Goal: Transaction & Acquisition: Obtain resource

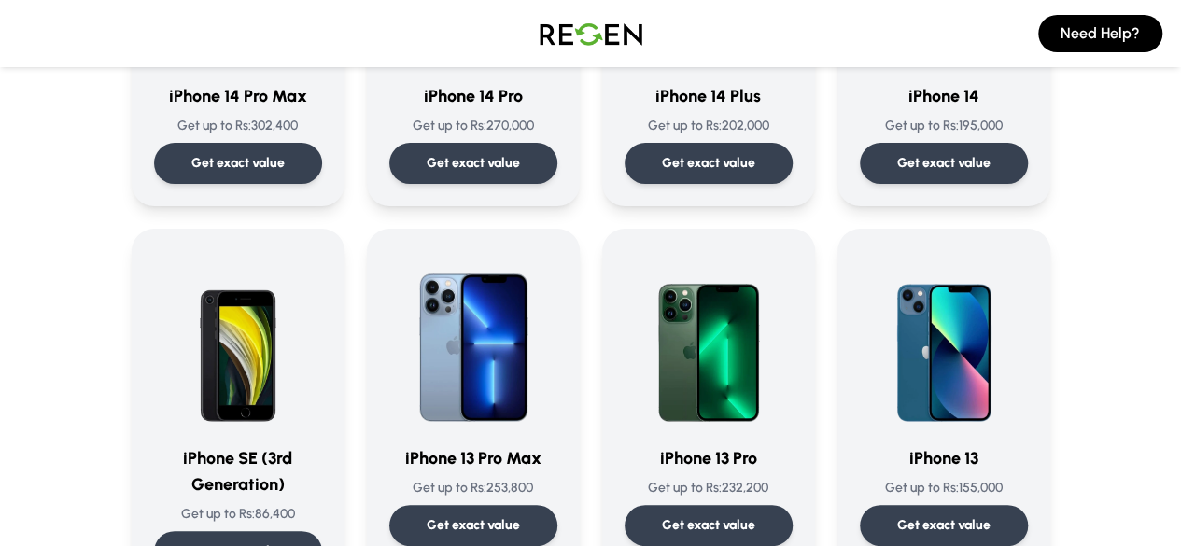
scroll to position [756, 0]
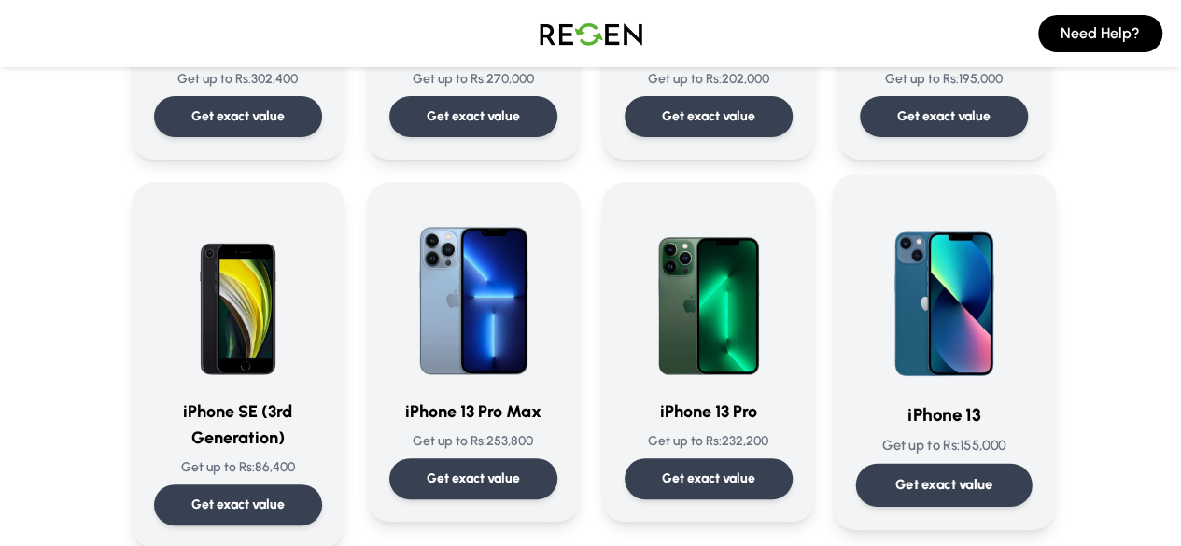
click at [985, 353] on img at bounding box center [943, 291] width 177 height 189
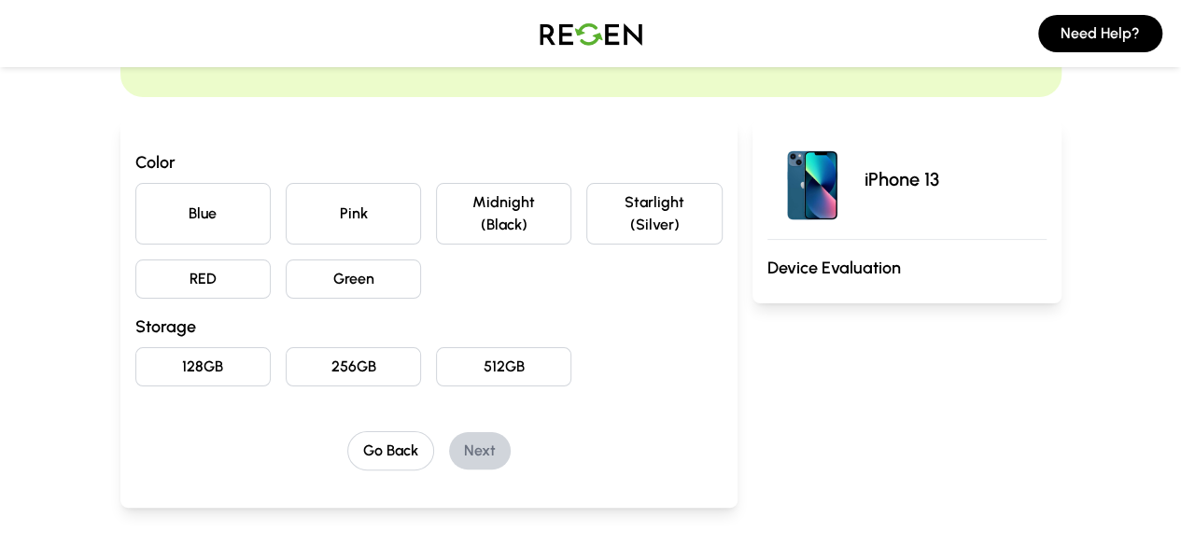
scroll to position [137, 0]
click at [155, 208] on button "Blue" at bounding box center [202, 215] width 135 height 62
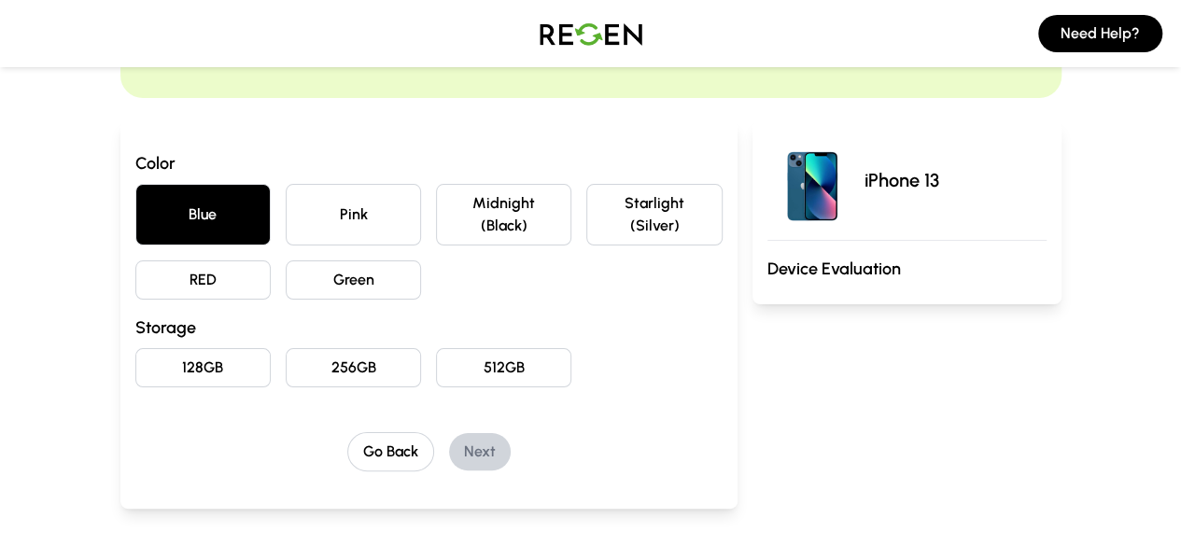
click at [174, 350] on button "128GB" at bounding box center [202, 367] width 135 height 39
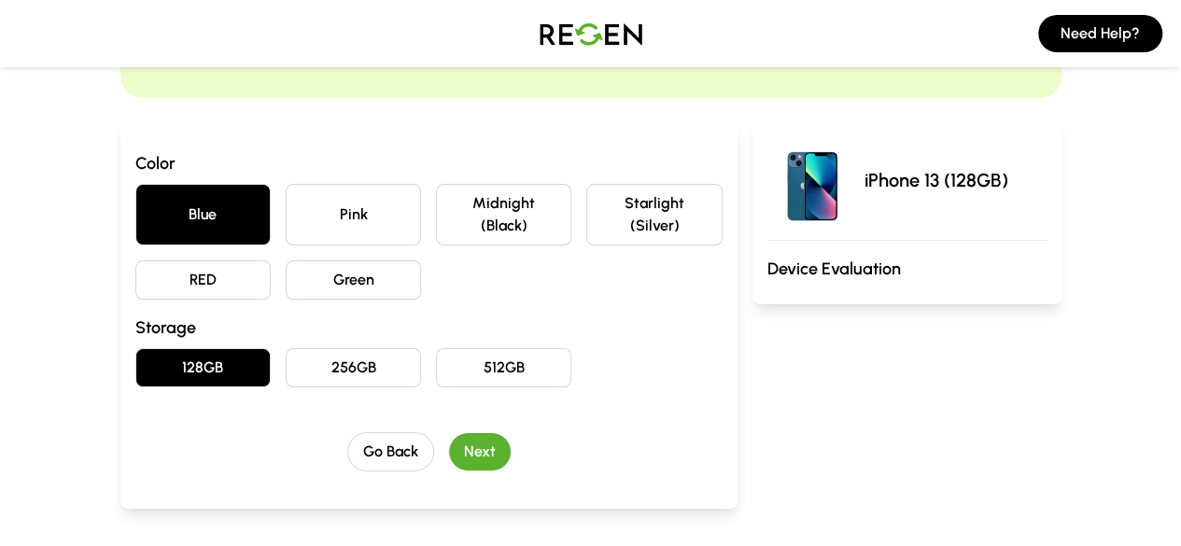
click at [449, 433] on button "Next" at bounding box center [480, 451] width 62 height 37
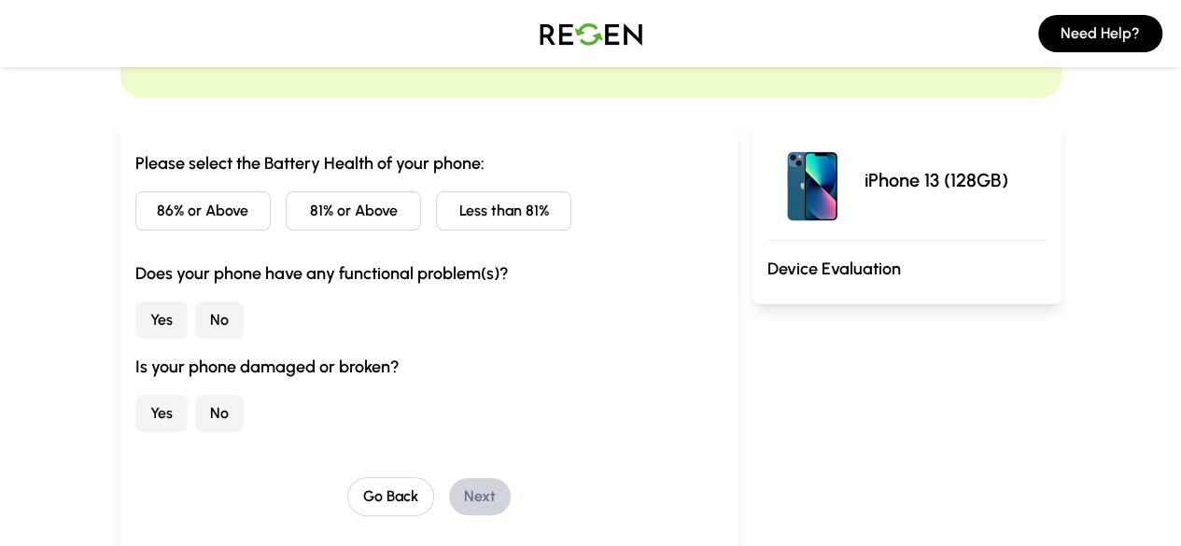
click at [195, 322] on button "No" at bounding box center [219, 320] width 49 height 37
click at [436, 208] on button "Less than 81%" at bounding box center [503, 210] width 135 height 39
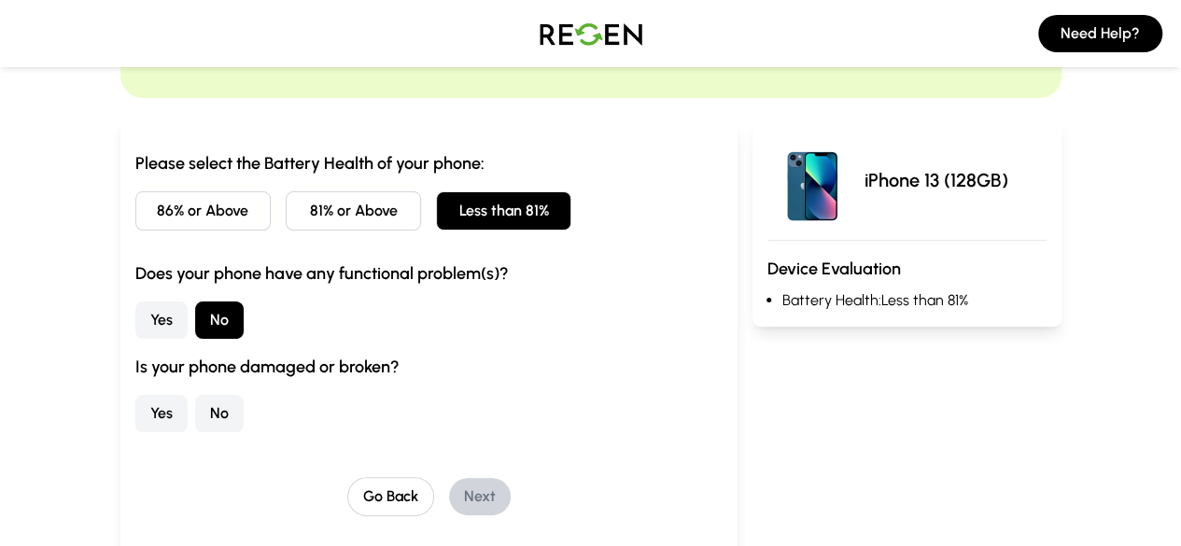
click at [195, 408] on button "No" at bounding box center [219, 413] width 49 height 37
click at [452, 498] on button "Next" at bounding box center [480, 496] width 62 height 37
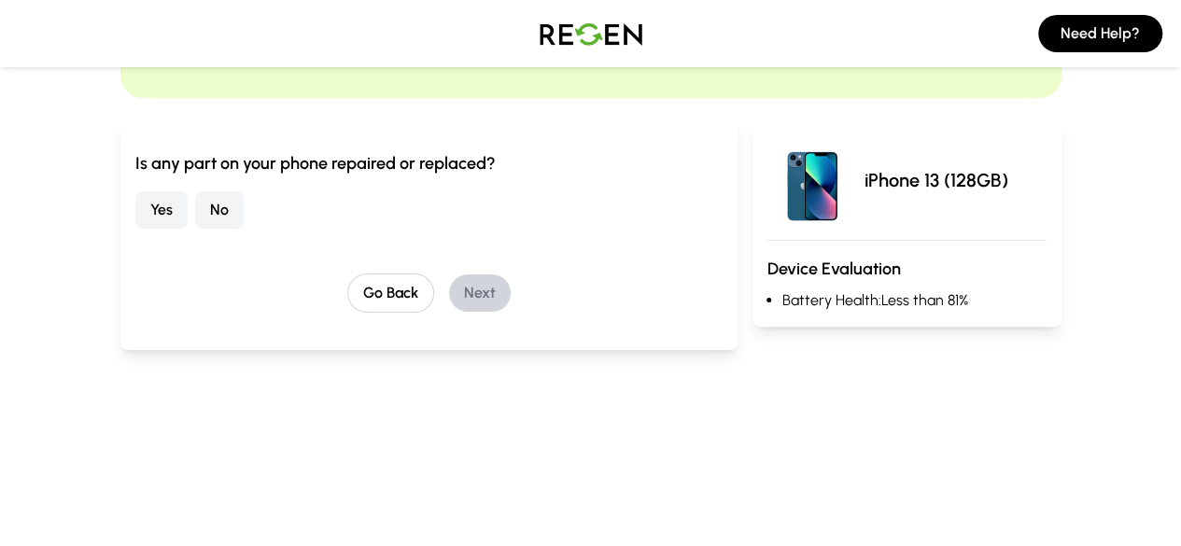
click at [195, 208] on button "No" at bounding box center [219, 209] width 49 height 37
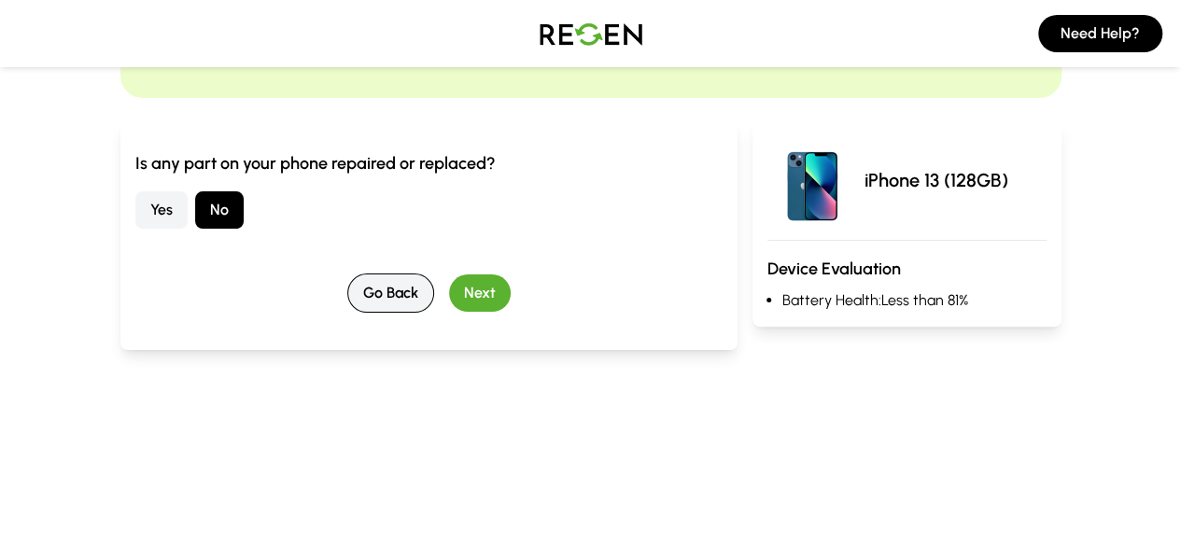
click at [355, 304] on button "Go Back" at bounding box center [390, 293] width 87 height 39
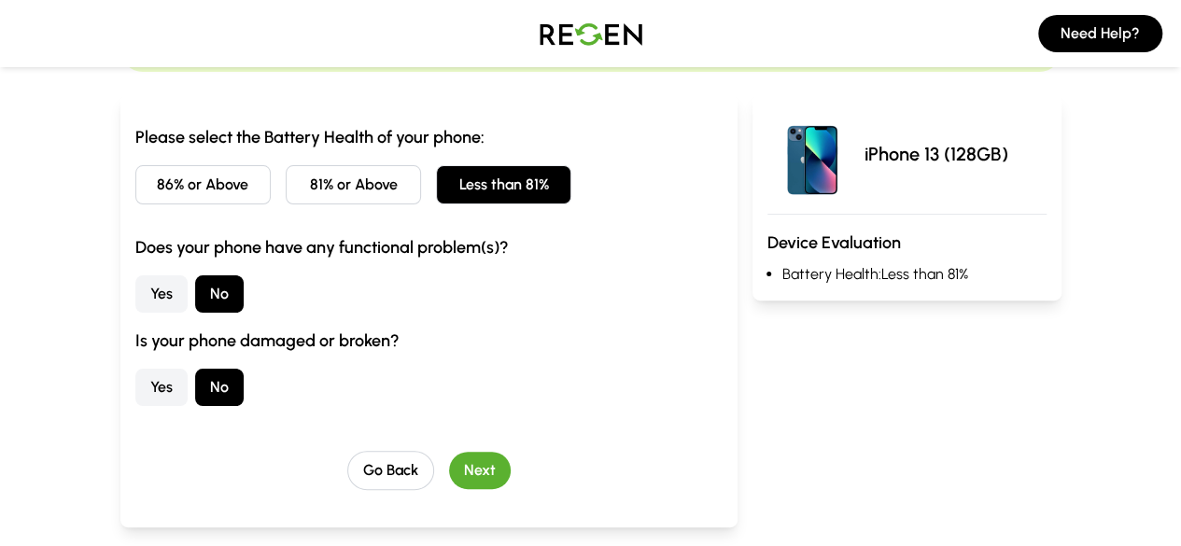
scroll to position [165, 0]
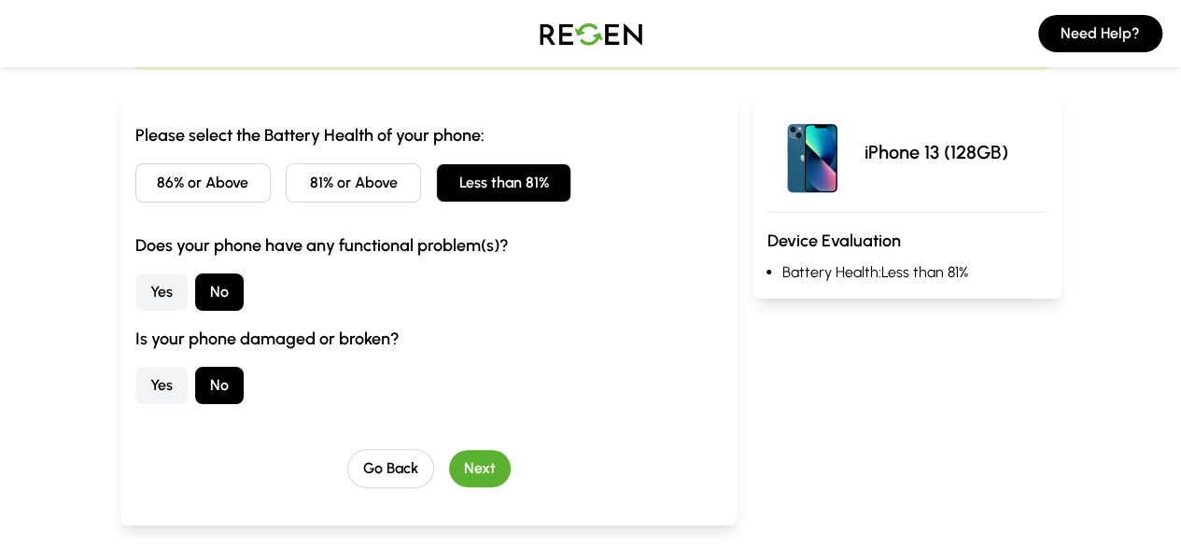
click at [449, 471] on button "Next" at bounding box center [480, 468] width 62 height 37
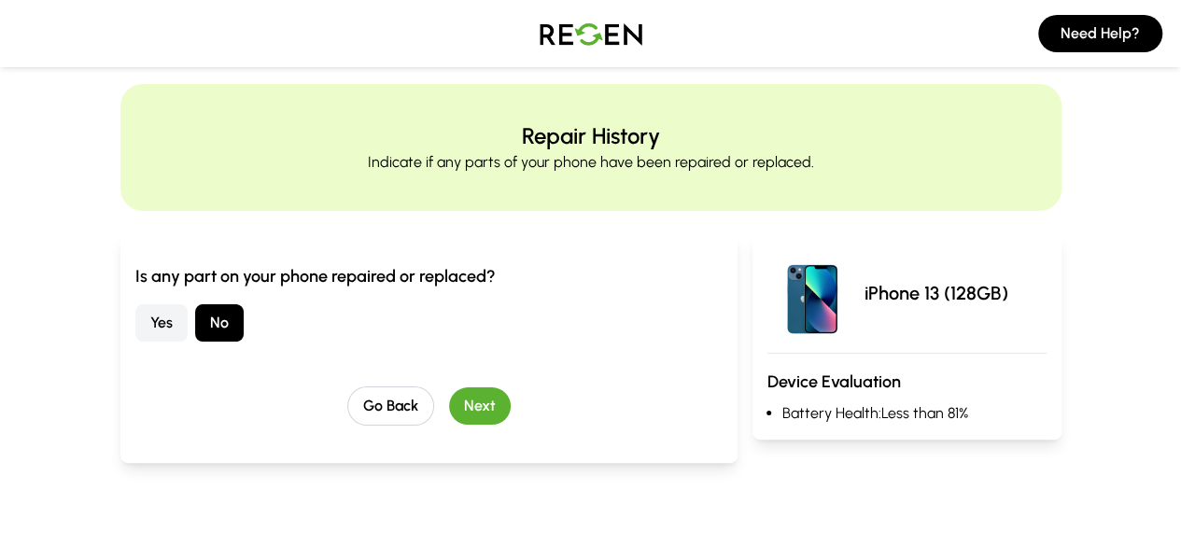
scroll to position [0, 0]
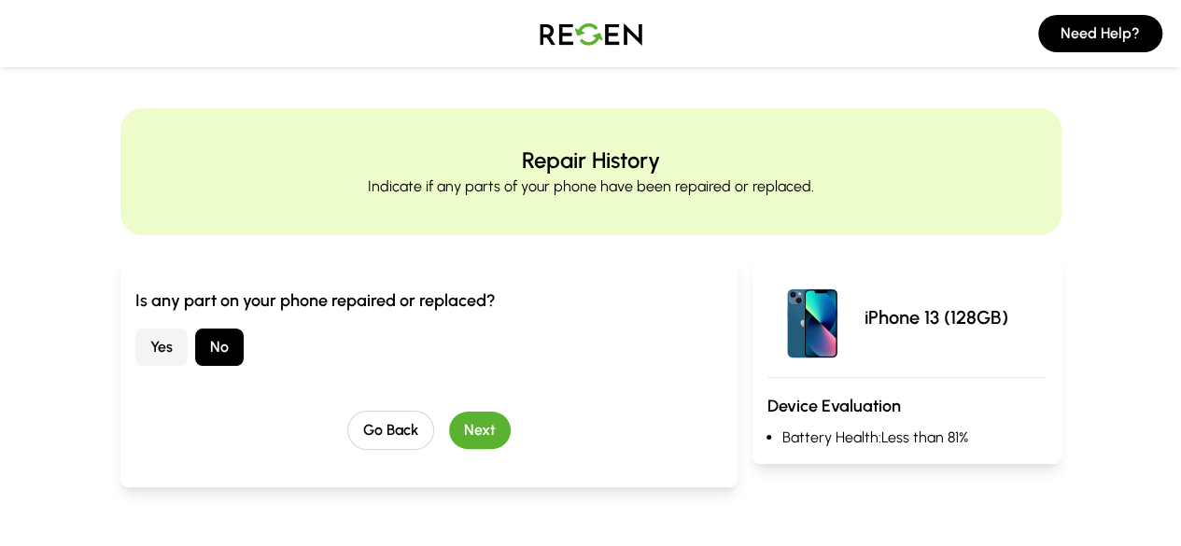
click at [449, 427] on button "Next" at bounding box center [480, 430] width 62 height 37
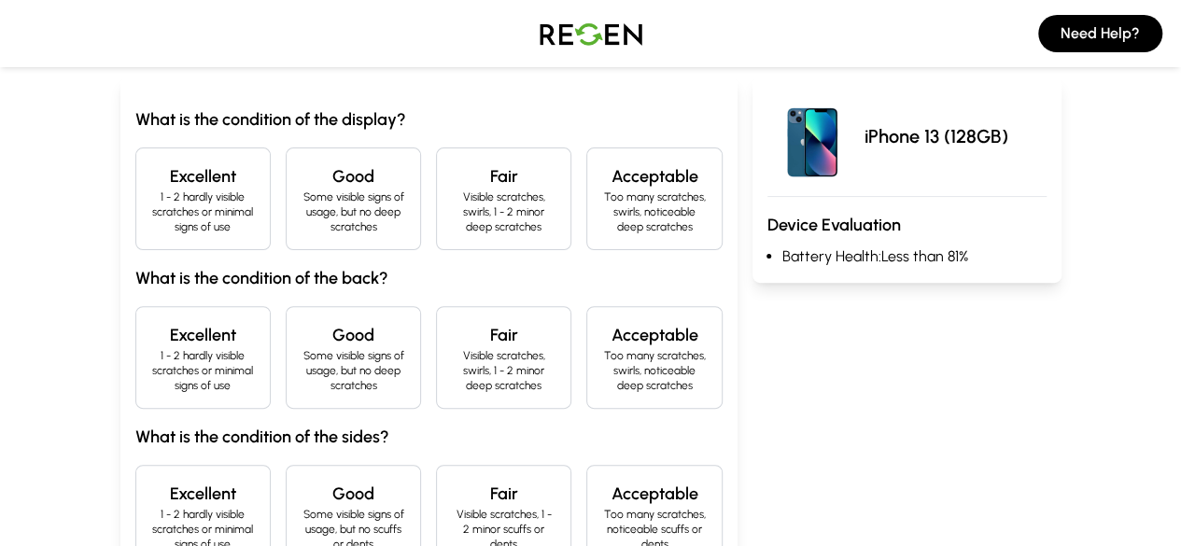
scroll to position [187, 0]
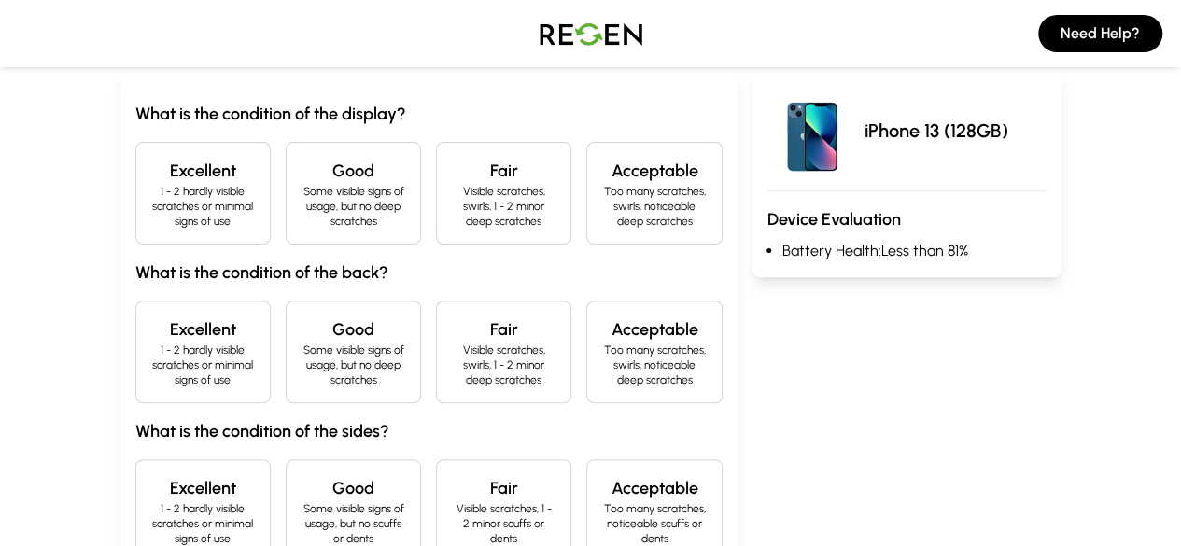
click at [159, 195] on p "1 - 2 hardly visible scratches or minimal signs of use" at bounding box center [203, 206] width 104 height 45
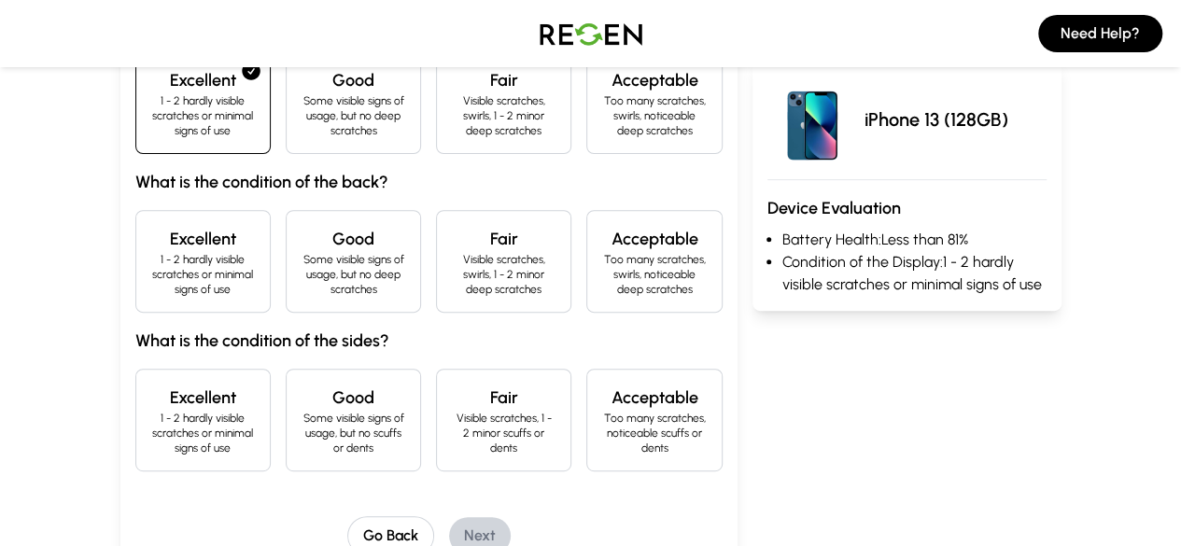
scroll to position [278, 0]
click at [151, 251] on p "1 - 2 hardly visible scratches or minimal signs of use" at bounding box center [203, 273] width 104 height 45
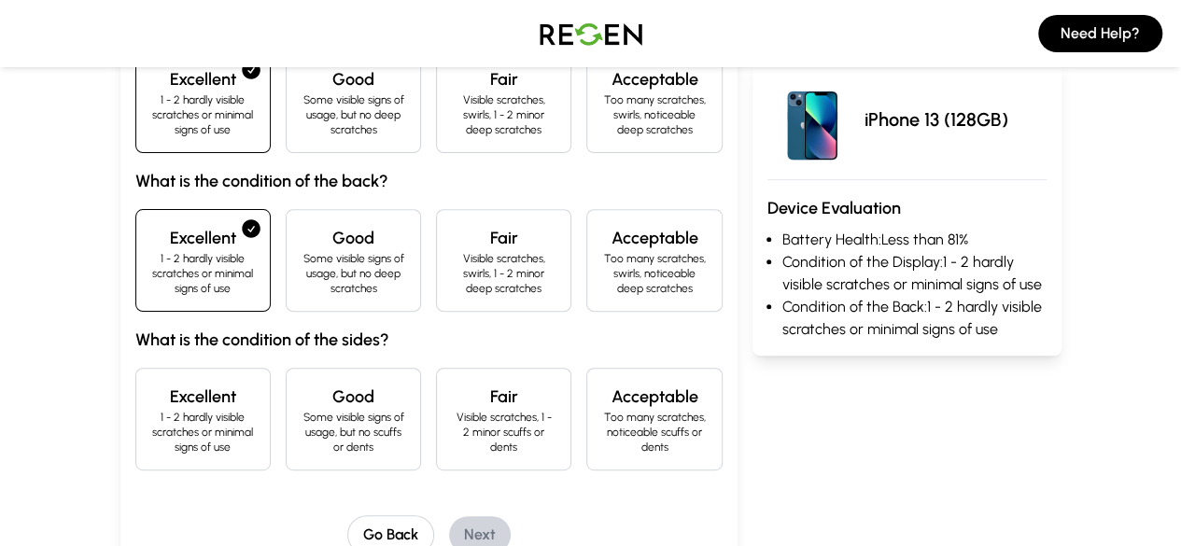
click at [151, 410] on p "1 - 2 hardly visible scratches or minimal signs of use" at bounding box center [203, 432] width 104 height 45
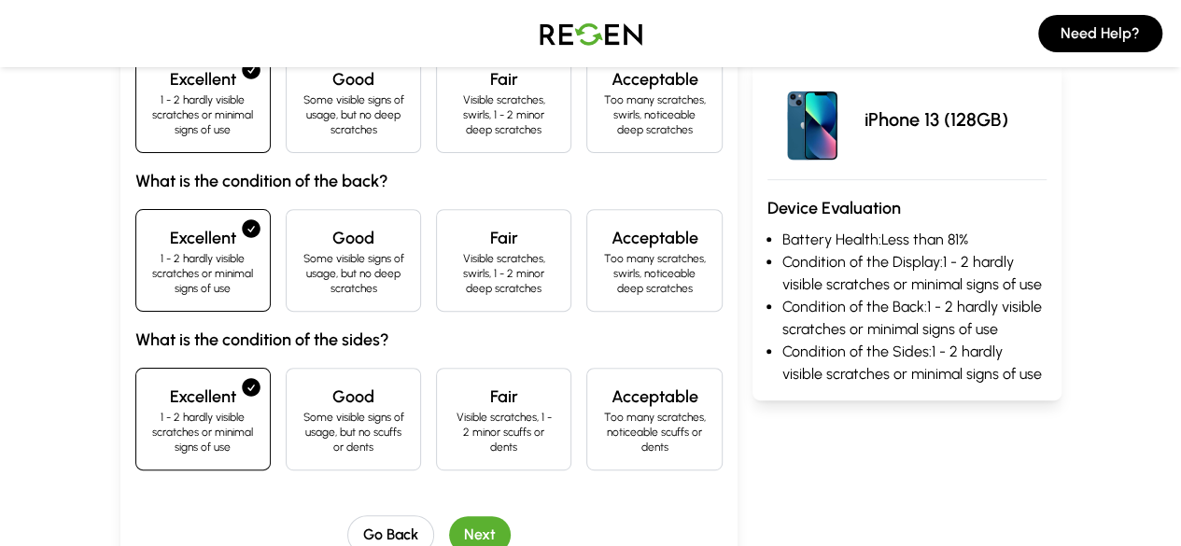
click at [449, 516] on button "Next" at bounding box center [480, 534] width 62 height 37
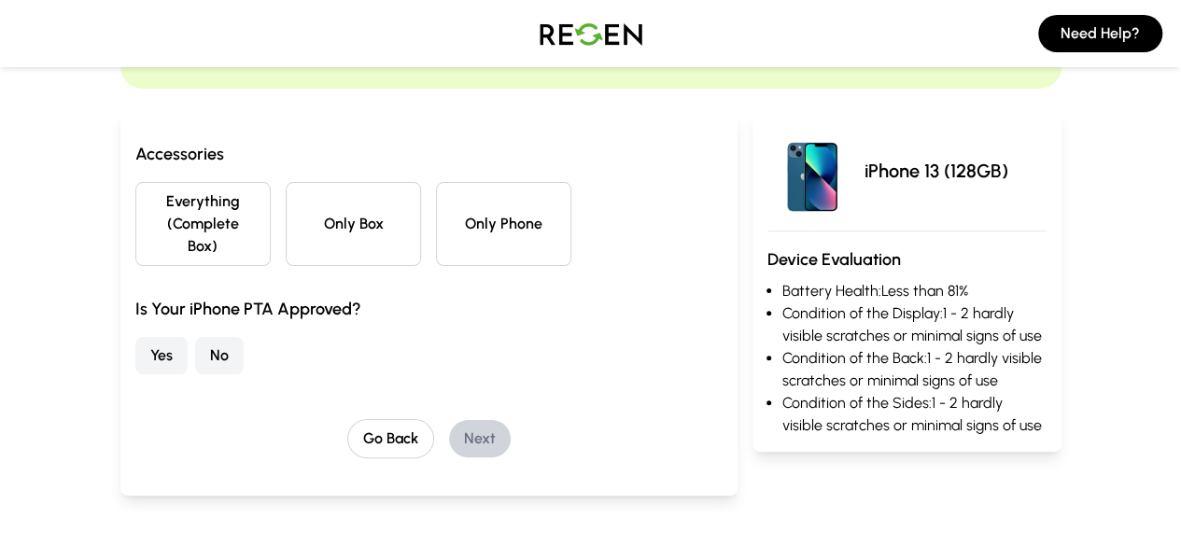
scroll to position [146, 0]
click at [135, 345] on button "Yes" at bounding box center [161, 356] width 52 height 37
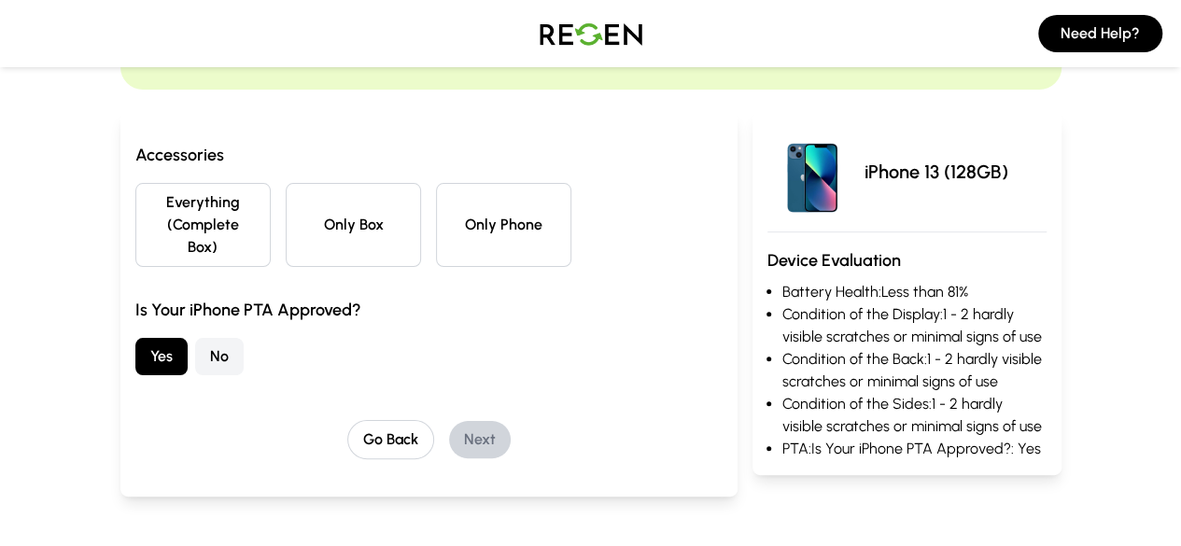
click at [181, 226] on button "Everything (Complete Box)" at bounding box center [202, 225] width 135 height 84
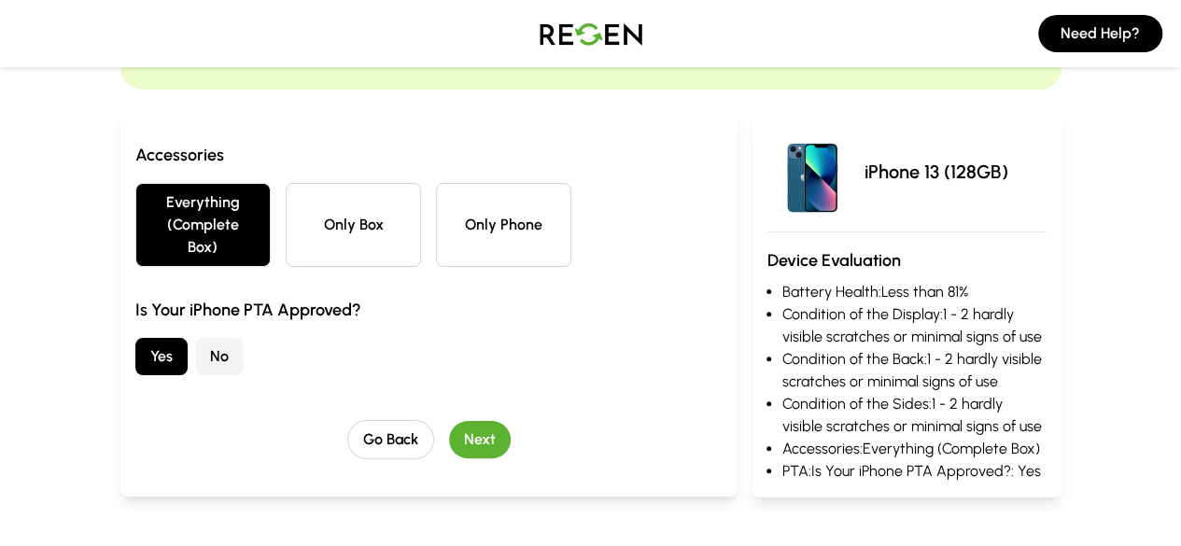
click at [357, 201] on button "Only Box" at bounding box center [353, 225] width 135 height 84
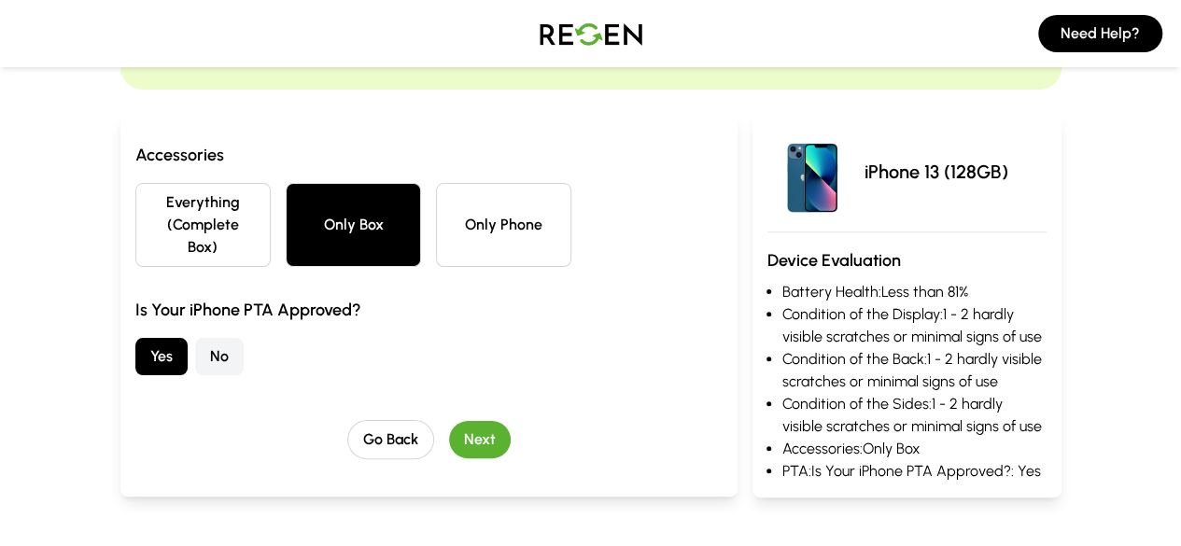
click at [135, 202] on button "Everything (Complete Box)" at bounding box center [202, 225] width 135 height 84
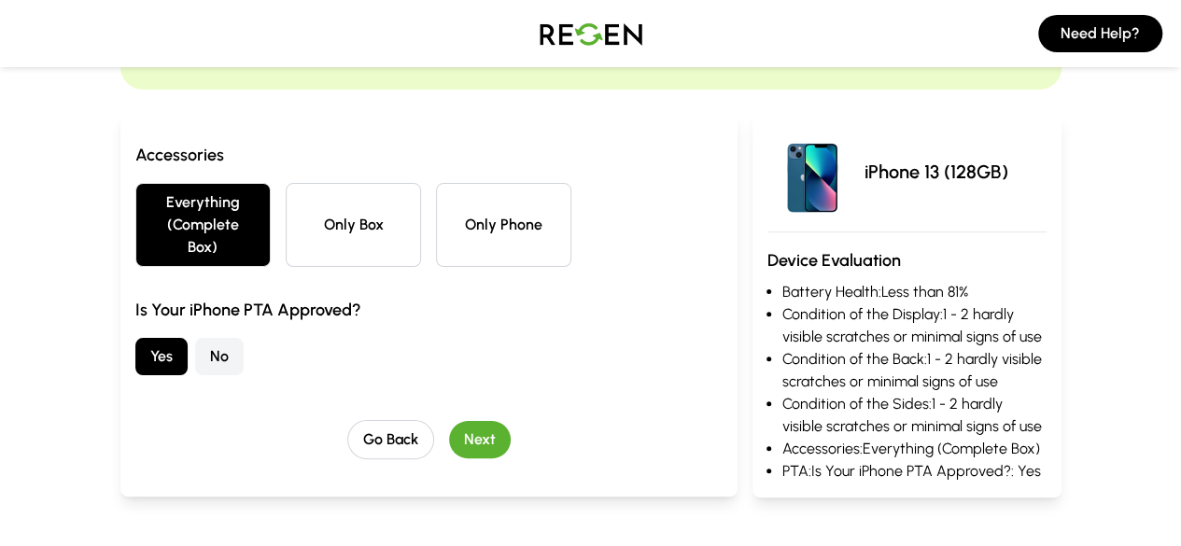
click at [457, 421] on button "Next" at bounding box center [480, 439] width 62 height 37
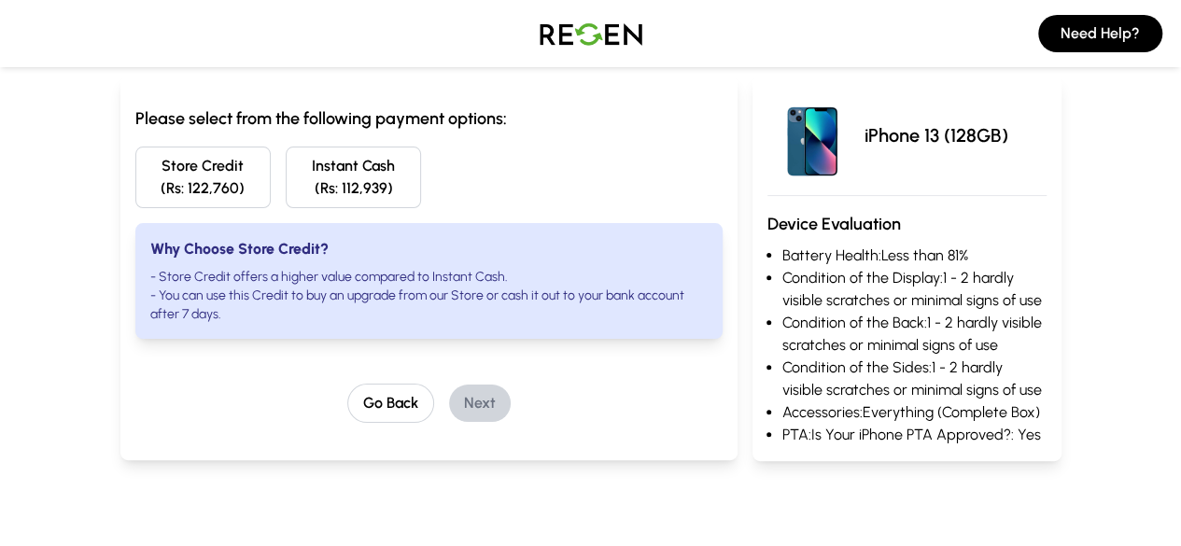
scroll to position [183, 0]
click at [180, 273] on li "- Store Credit offers a higher value compared to Instant Cash." at bounding box center [429, 276] width 558 height 19
click at [248, 279] on li "- Store Credit offers a higher value compared to Instant Cash." at bounding box center [429, 276] width 558 height 19
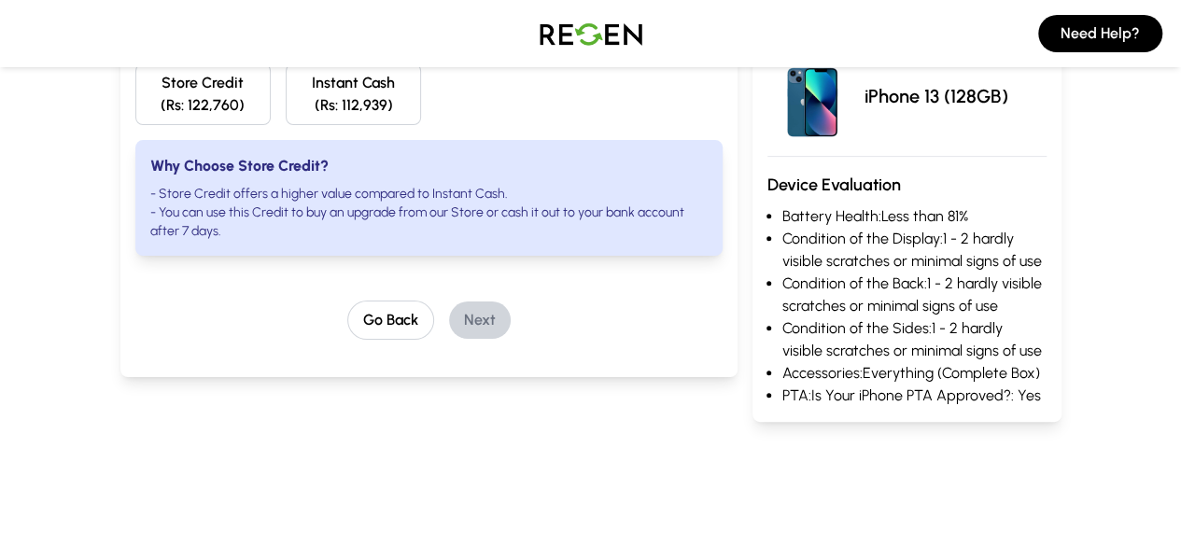
scroll to position [262, 0]
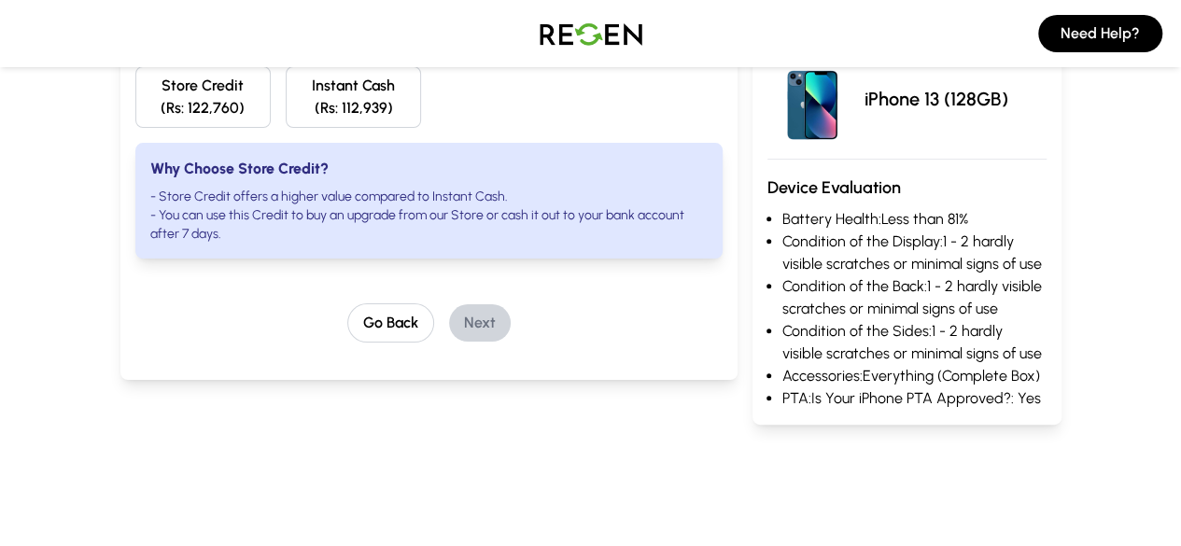
click at [135, 77] on button "Store Credit (Rs: 122,760)" at bounding box center [202, 97] width 135 height 62
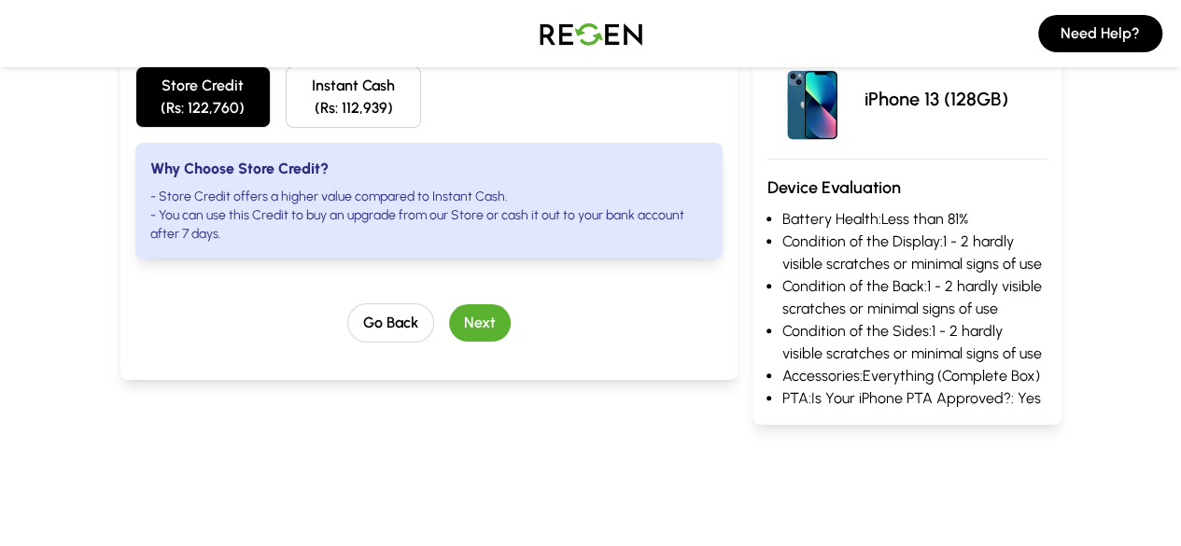
click at [449, 304] on button "Next" at bounding box center [480, 322] width 62 height 37
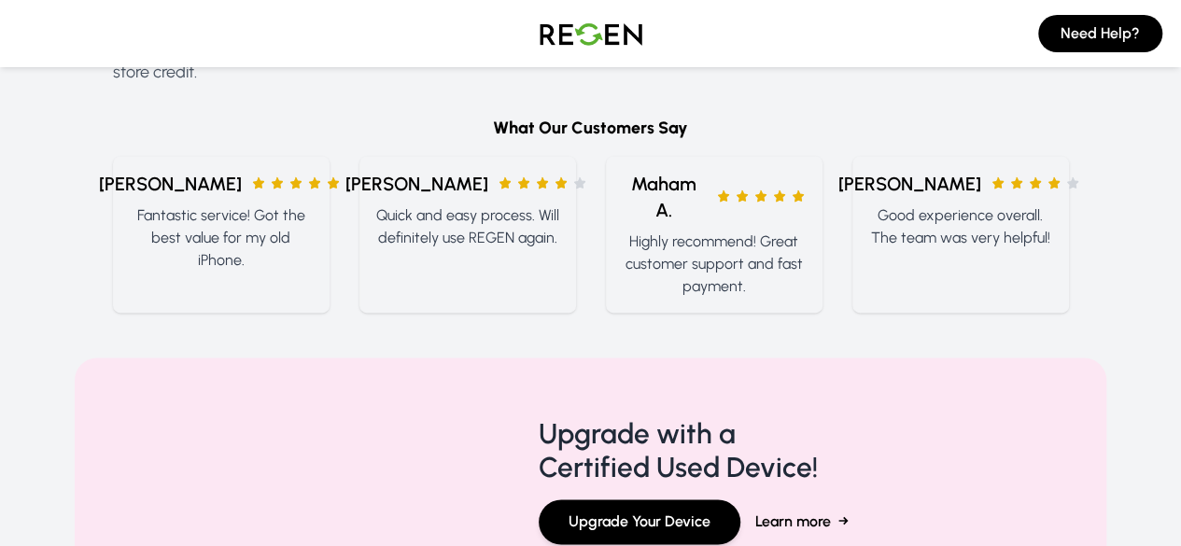
scroll to position [1356, 0]
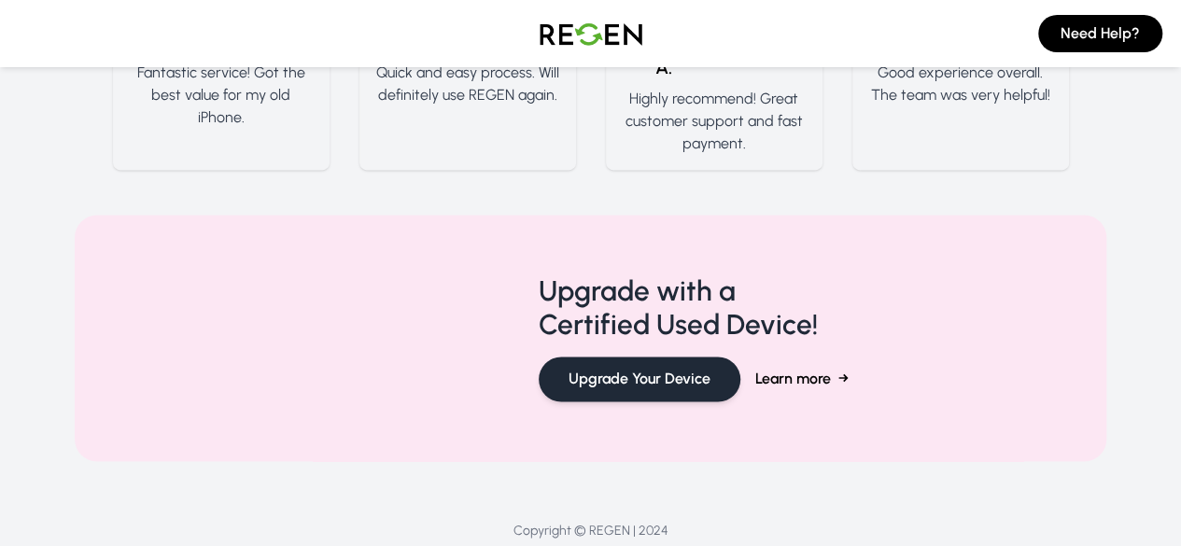
click at [645, 357] on button "Upgrade Your Device" at bounding box center [640, 379] width 202 height 45
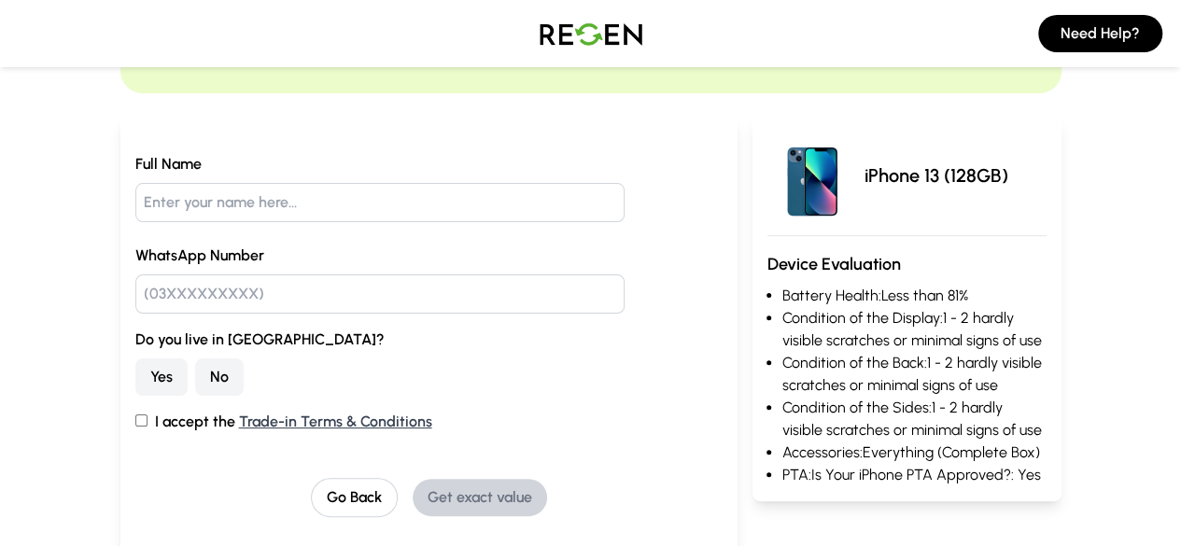
scroll to position [0, 0]
